Goal: Task Accomplishment & Management: Manage account settings

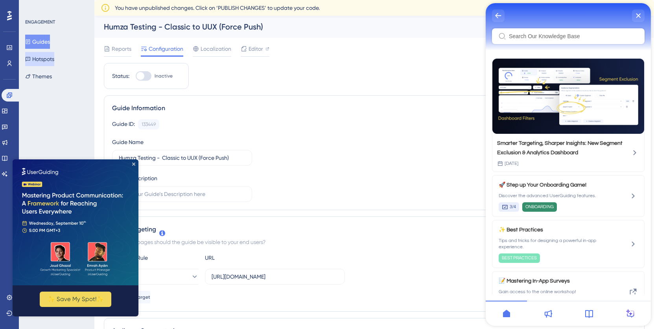
scroll to position [179, 0]
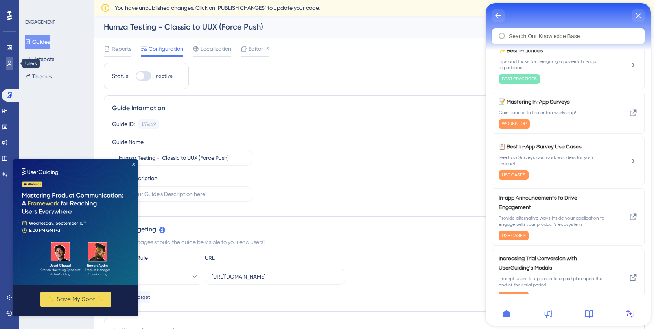
click at [10, 63] on icon at bounding box center [9, 63] width 6 height 6
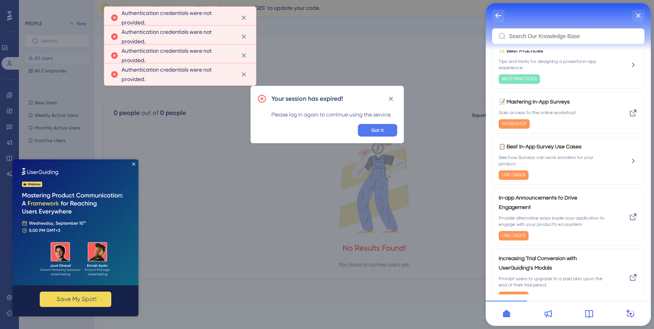
click at [378, 138] on div "Your session has expired! Please log in again to continue using the service. Go…" at bounding box center [326, 114] width 153 height 57
click at [376, 133] on span "Got it" at bounding box center [377, 130] width 13 height 6
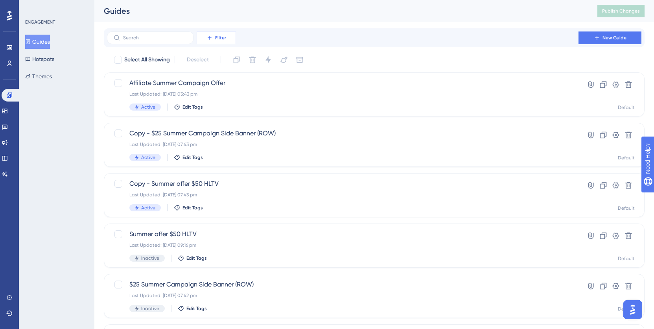
click at [213, 40] on button "Filter" at bounding box center [216, 37] width 39 height 13
click at [223, 113] on div "Status Status" at bounding box center [224, 107] width 32 height 16
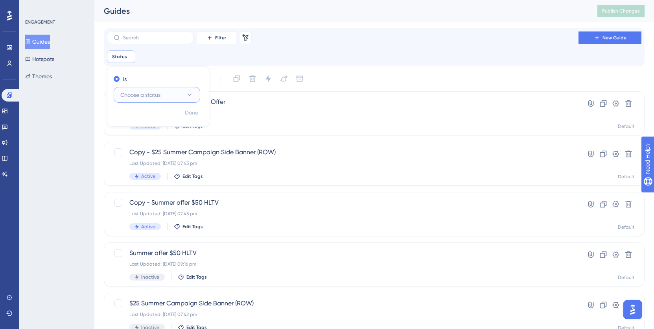
click at [147, 93] on span "Choose a status" at bounding box center [140, 94] width 40 height 9
click at [144, 134] on span "Inactive" at bounding box center [135, 134] width 20 height 9
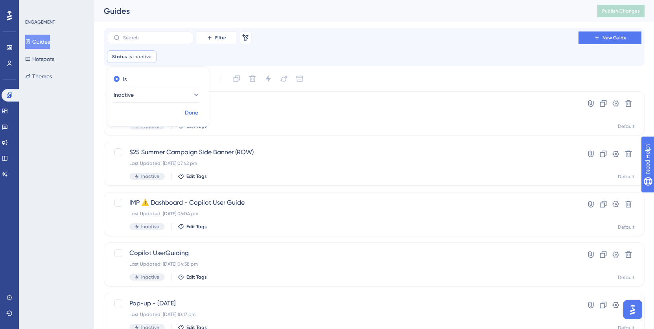
click at [195, 114] on span "Done" at bounding box center [191, 112] width 13 height 9
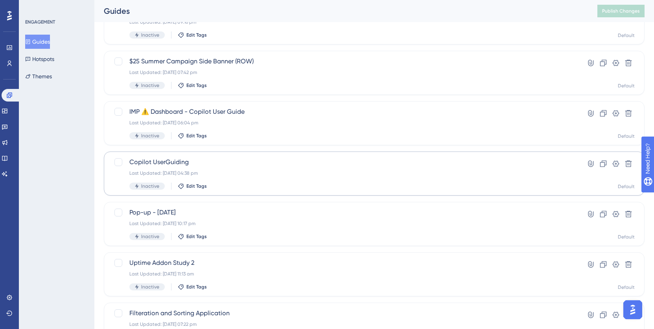
scroll to position [120, 0]
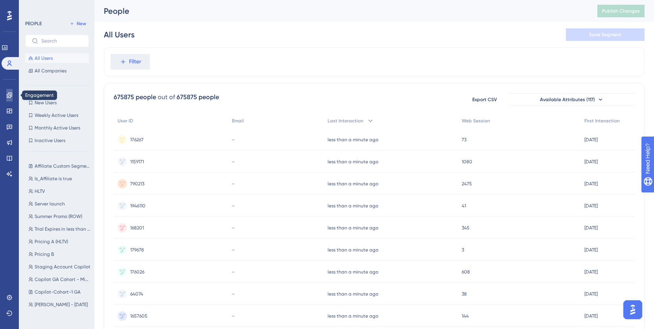
click at [11, 94] on icon at bounding box center [9, 95] width 6 height 6
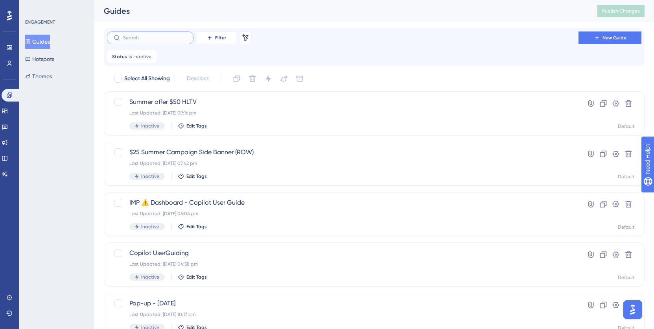
click at [142, 37] on input "text" at bounding box center [155, 38] width 64 height 6
click at [138, 57] on span "Inactive" at bounding box center [142, 56] width 18 height 6
click at [193, 61] on div "Status is Inactive Inactive Remove is Inactive Done" at bounding box center [374, 56] width 534 height 13
click at [138, 57] on span "Inactive" at bounding box center [142, 56] width 18 height 6
click at [289, 45] on div "Filter Remove Filters New Guide Status is Inactive Inactive Remove is Inactive …" at bounding box center [374, 46] width 534 height 31
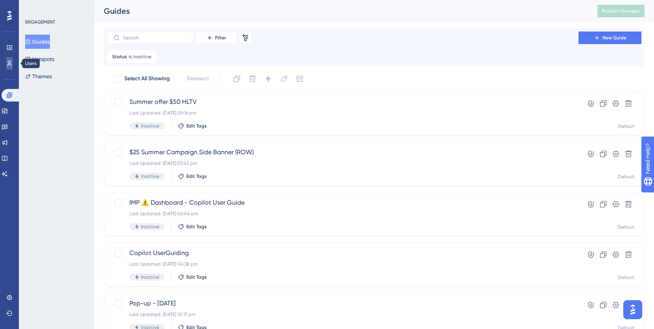
click at [12, 66] on icon at bounding box center [9, 63] width 6 height 6
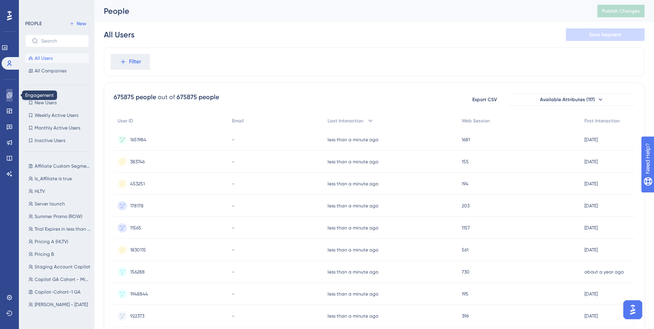
click at [13, 96] on link at bounding box center [9, 95] width 6 height 13
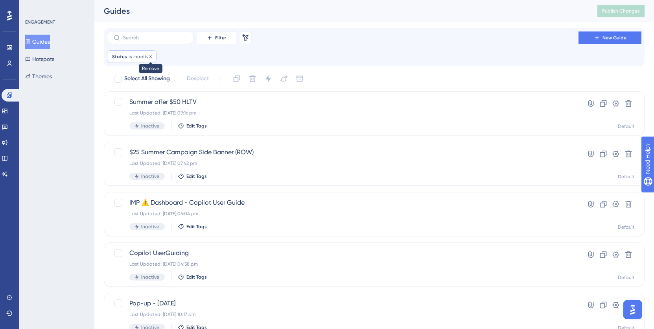
click at [149, 56] on icon at bounding box center [150, 56] width 2 height 2
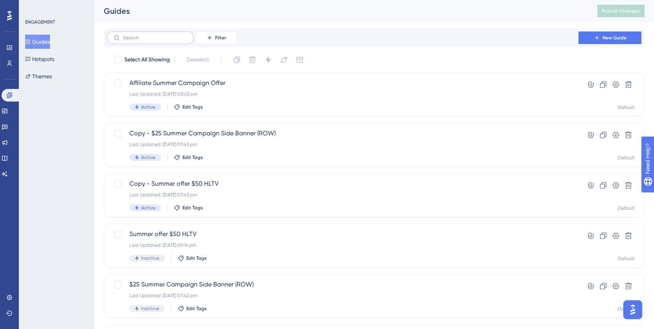
click at [142, 43] on label at bounding box center [150, 37] width 86 height 13
click at [142, 40] on input "text" at bounding box center [155, 38] width 64 height 6
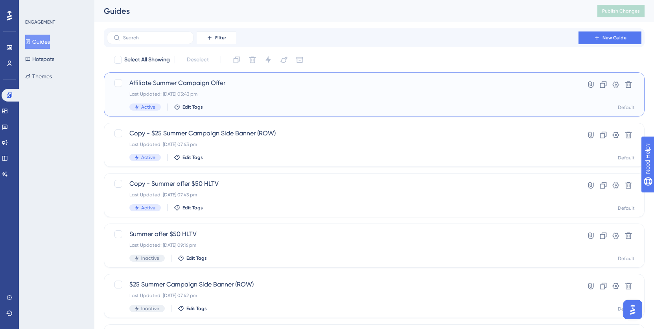
click at [156, 85] on span "Affiliate Summer Campaign Offer" at bounding box center [342, 82] width 427 height 9
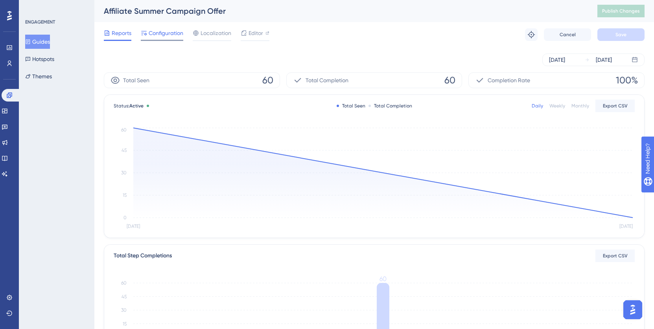
click at [158, 34] on span "Configuration" at bounding box center [166, 32] width 35 height 9
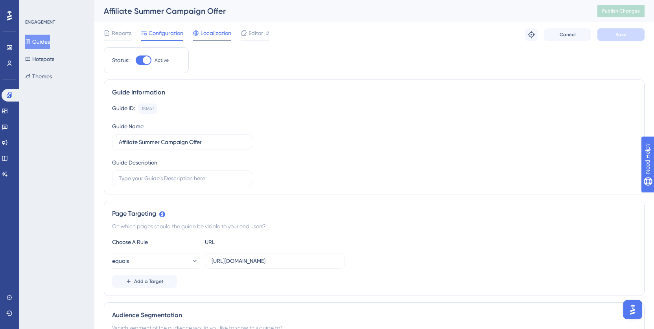
click at [206, 34] on span "Localization" at bounding box center [216, 32] width 31 height 9
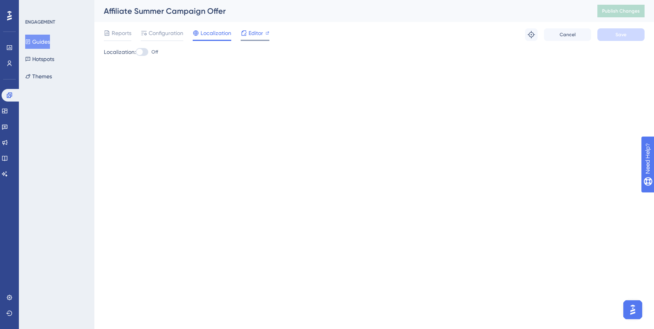
click at [255, 35] on span "Editor" at bounding box center [255, 32] width 15 height 9
click at [120, 29] on span "Reports" at bounding box center [122, 32] width 20 height 9
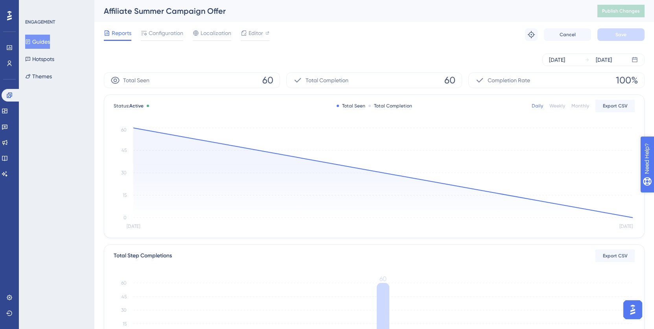
scroll to position [0, 0]
click at [612, 60] on div "[DATE]" at bounding box center [604, 59] width 16 height 9
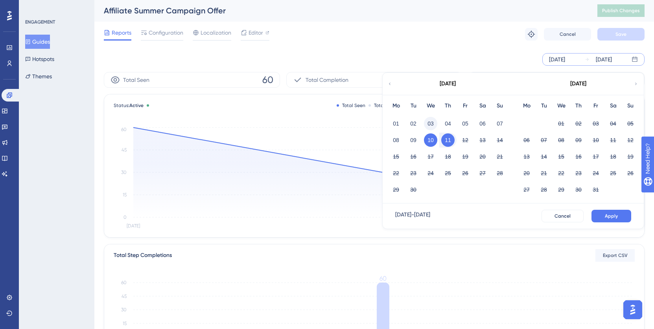
click at [430, 126] on button "03" at bounding box center [430, 123] width 13 height 13
click at [446, 139] on button "11" at bounding box center [447, 139] width 13 height 13
click at [434, 138] on button "10" at bounding box center [430, 139] width 13 height 13
click at [432, 138] on button "10" at bounding box center [430, 139] width 13 height 13
click at [427, 140] on button "10" at bounding box center [430, 139] width 13 height 13
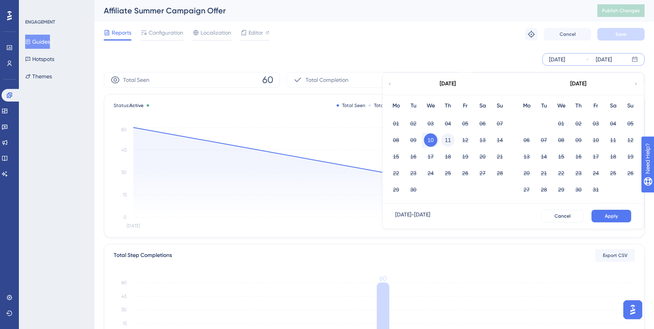
click at [444, 140] on button "11" at bounding box center [447, 139] width 13 height 13
click at [429, 140] on button "10" at bounding box center [430, 139] width 13 height 13
click at [430, 141] on button "10" at bounding box center [430, 139] width 13 height 13
click at [570, 217] on span "Cancel" at bounding box center [562, 216] width 16 height 6
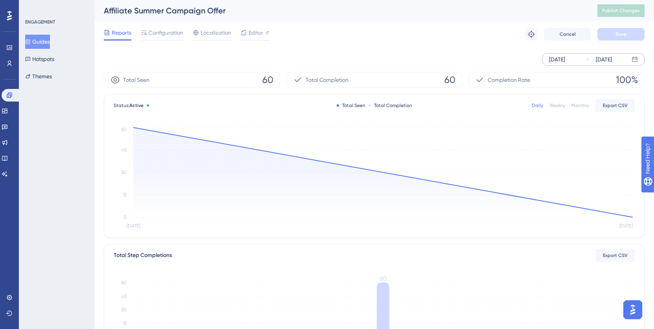
click at [565, 55] on div "[DATE]" at bounding box center [557, 59] width 16 height 9
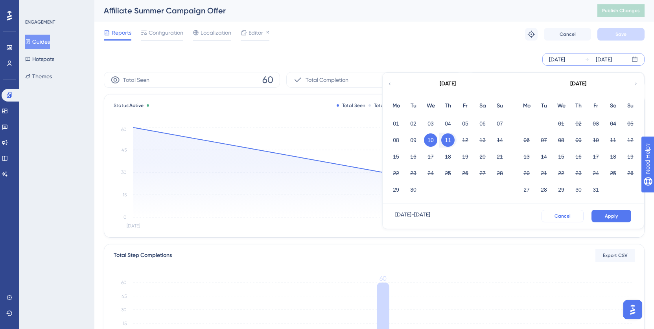
click at [565, 218] on span "Cancel" at bounding box center [562, 216] width 16 height 6
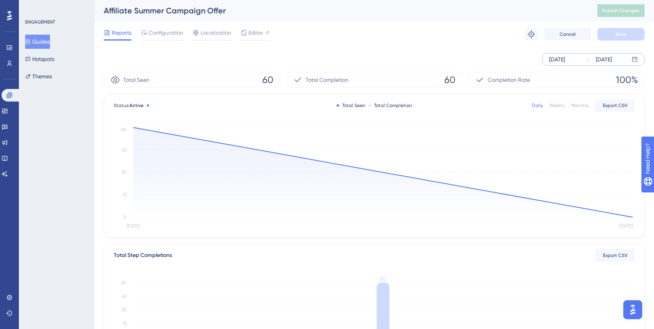
click at [565, 60] on div "[DATE]" at bounding box center [557, 59] width 16 height 9
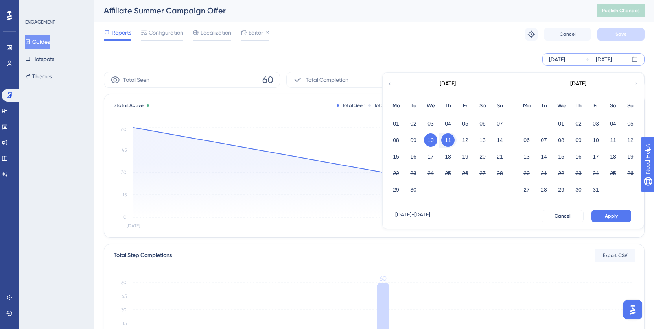
click at [565, 55] on div "[DATE]" at bounding box center [557, 59] width 16 height 9
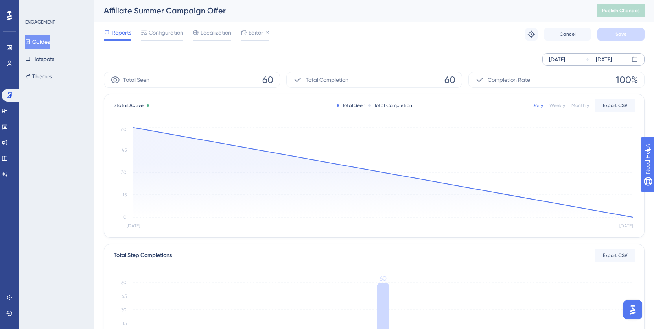
click at [565, 58] on div "[DATE]" at bounding box center [557, 59] width 16 height 9
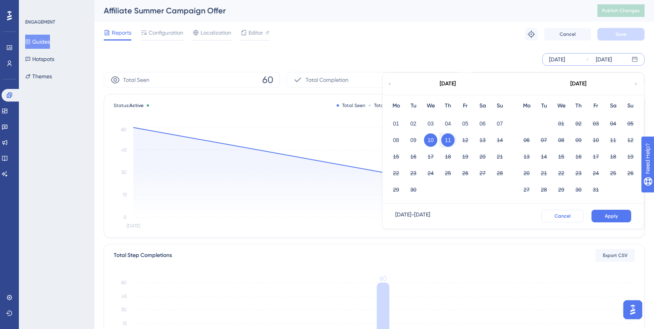
click at [553, 215] on button "Cancel" at bounding box center [562, 216] width 42 height 13
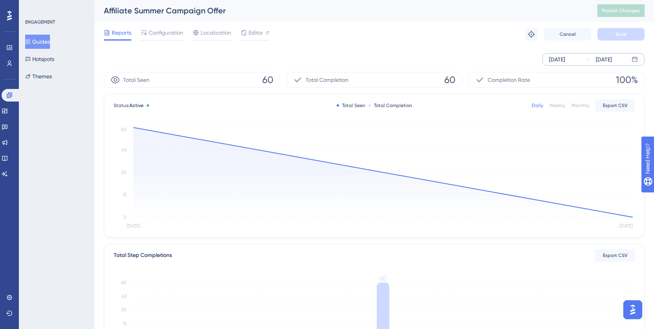
click at [468, 48] on div "[DATE] [DATE]" at bounding box center [374, 59] width 541 height 25
